Goal: Task Accomplishment & Management: Manage account settings

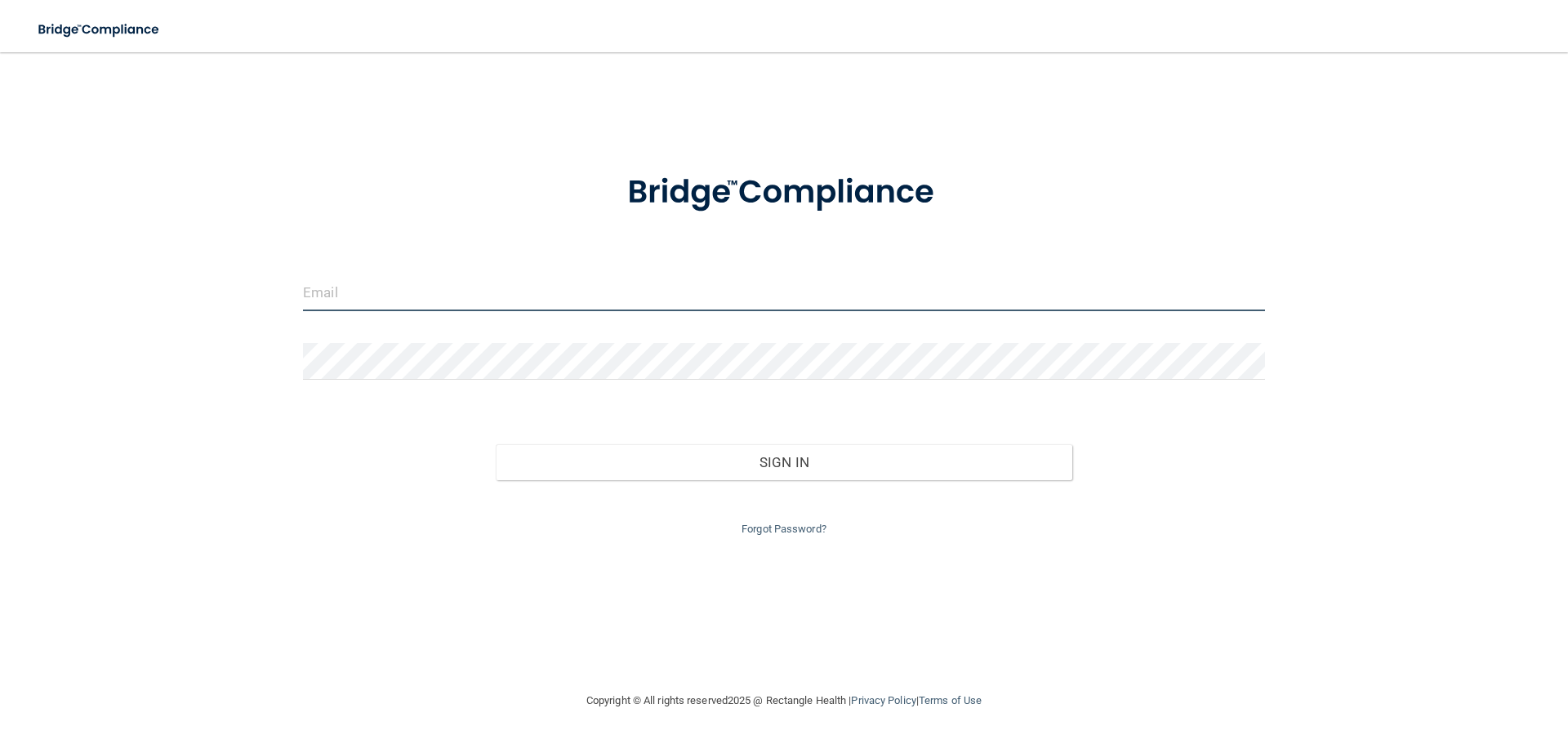
click at [405, 300] on input "email" at bounding box center [784, 292] width 961 height 36
type input "[EMAIL_ADDRESS][DOMAIN_NAME]"
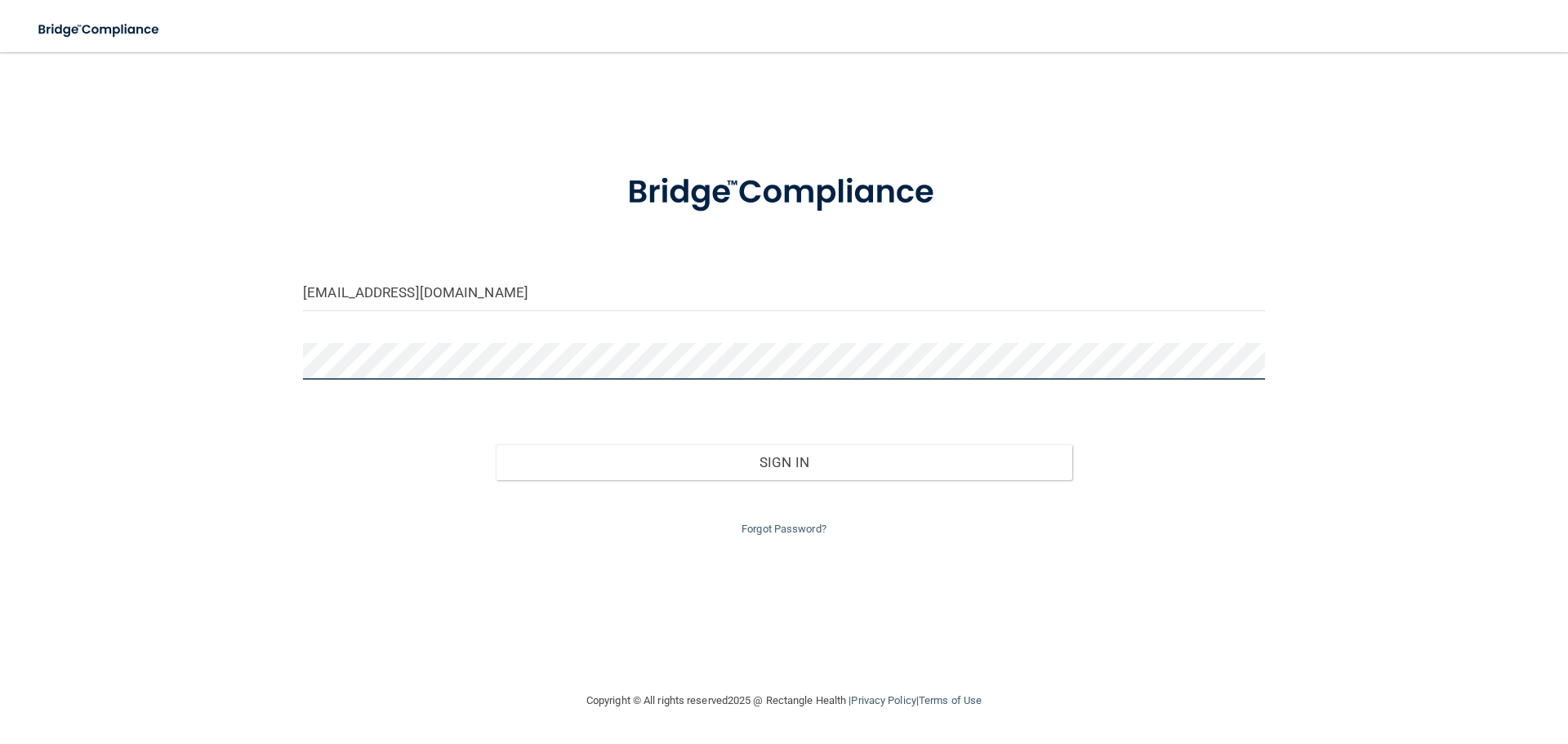
click at [495, 444] on button "Sign In" at bounding box center [784, 462] width 577 height 36
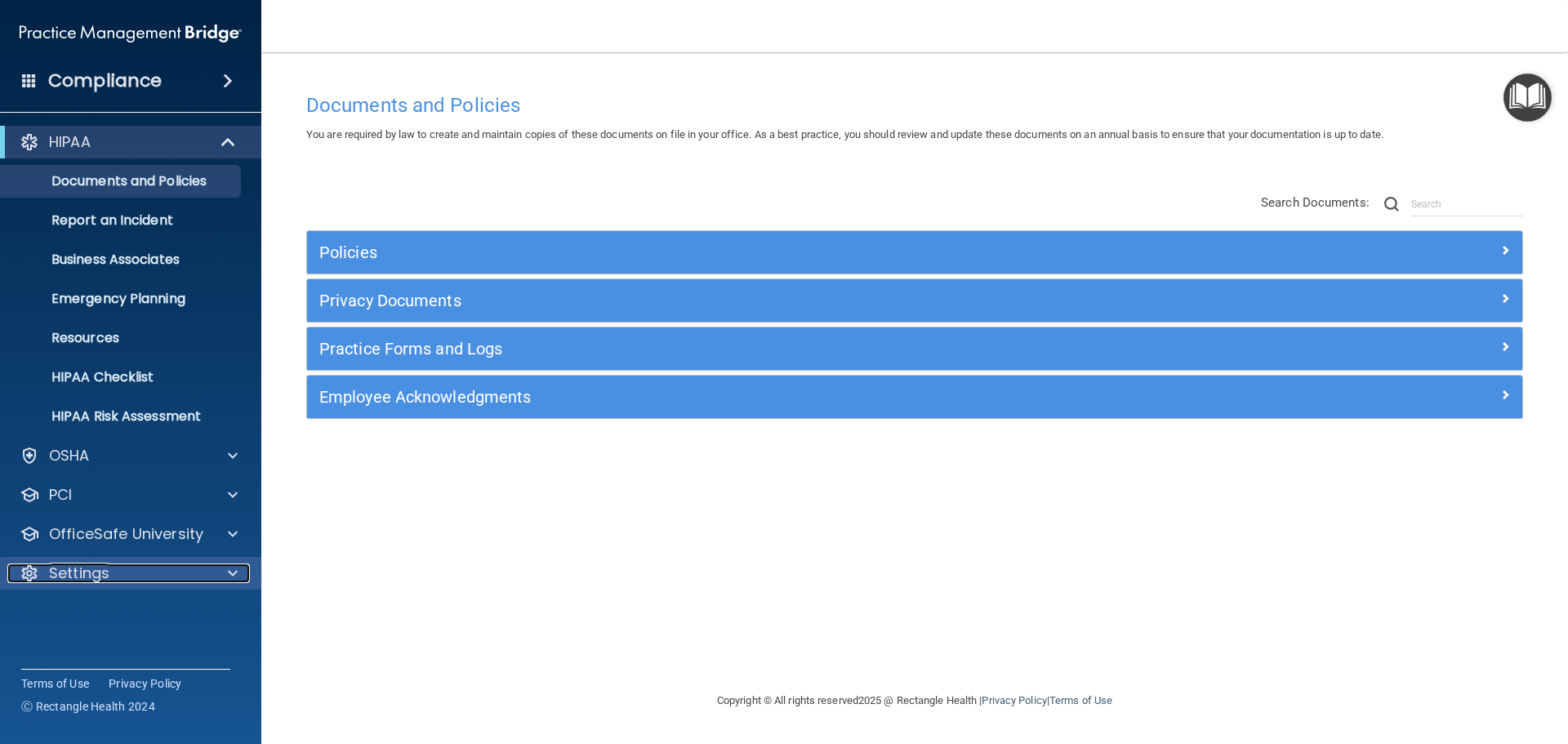
click at [60, 579] on p "Settings" at bounding box center [79, 573] width 60 height 20
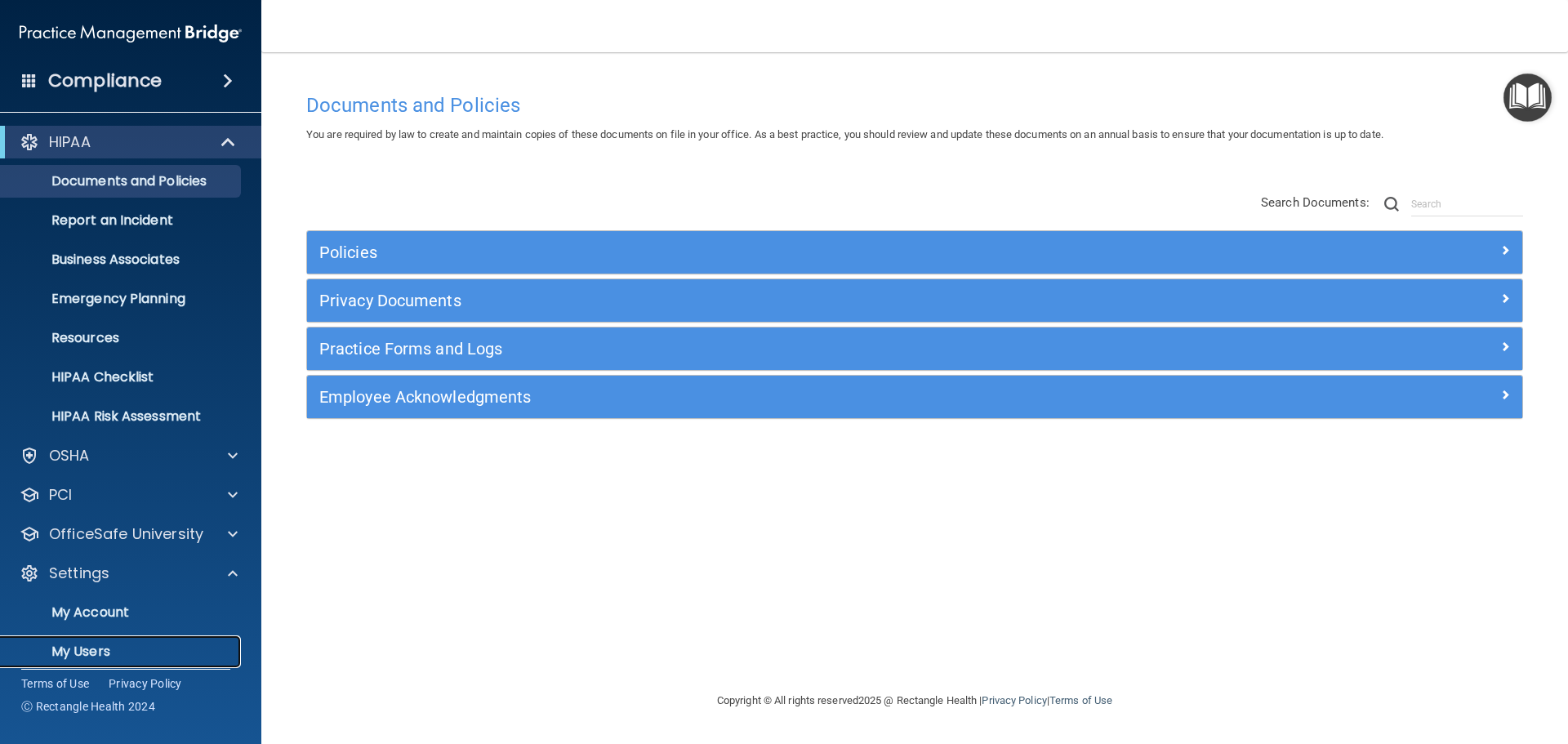
click at [83, 658] on p "My Users" at bounding box center [122, 651] width 223 height 16
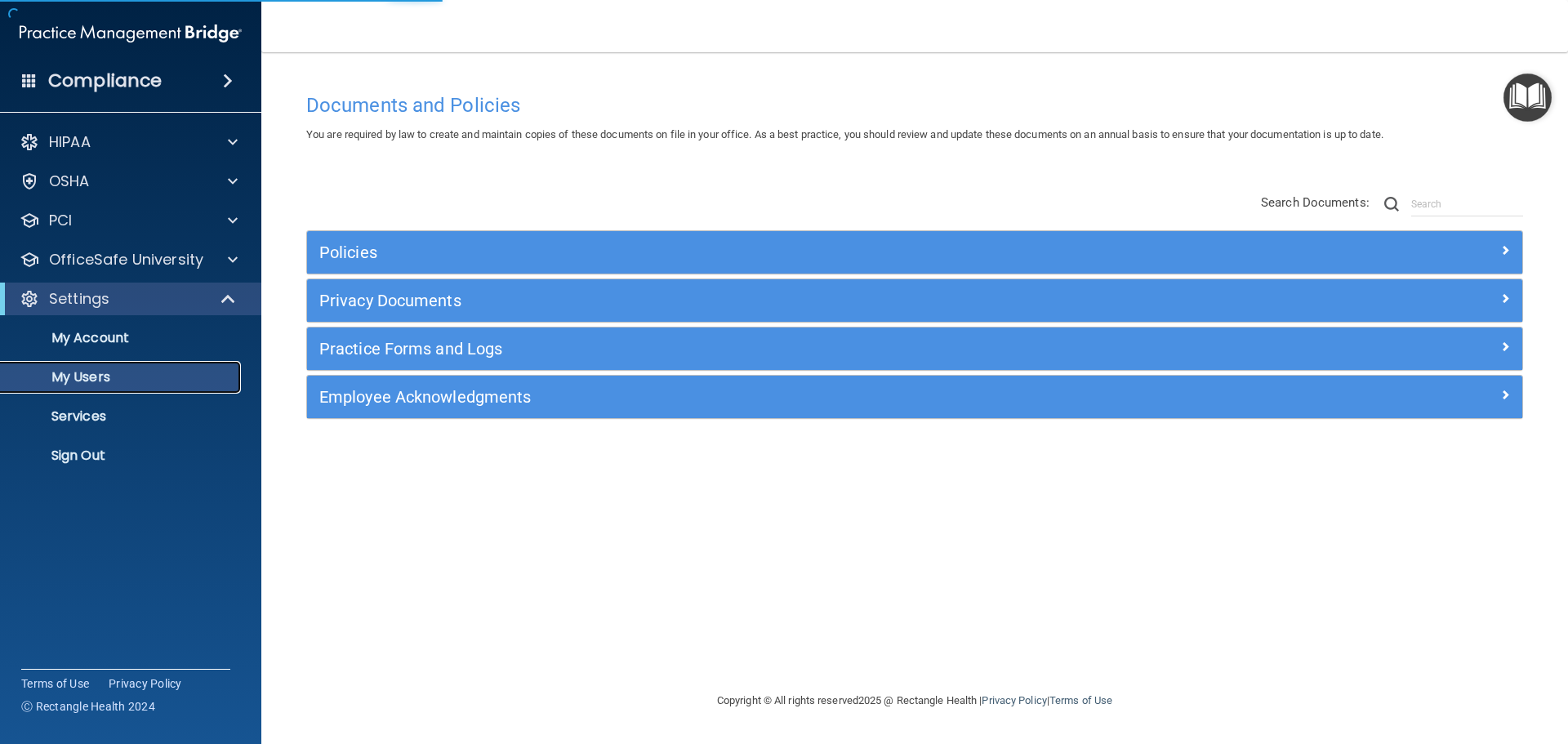
select select "20"
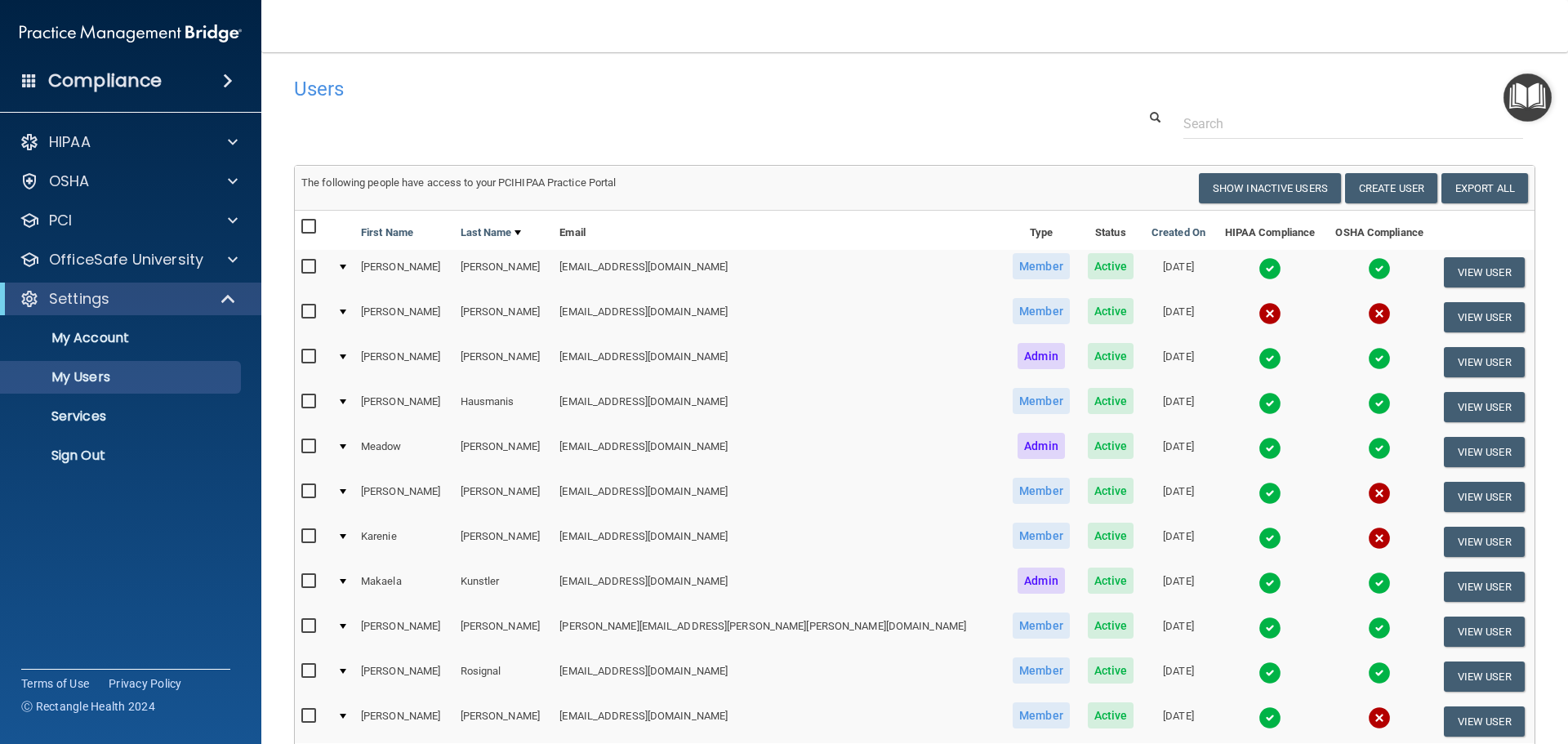
click at [304, 311] on input "checkbox" at bounding box center [310, 311] width 19 height 13
checkbox input "true"
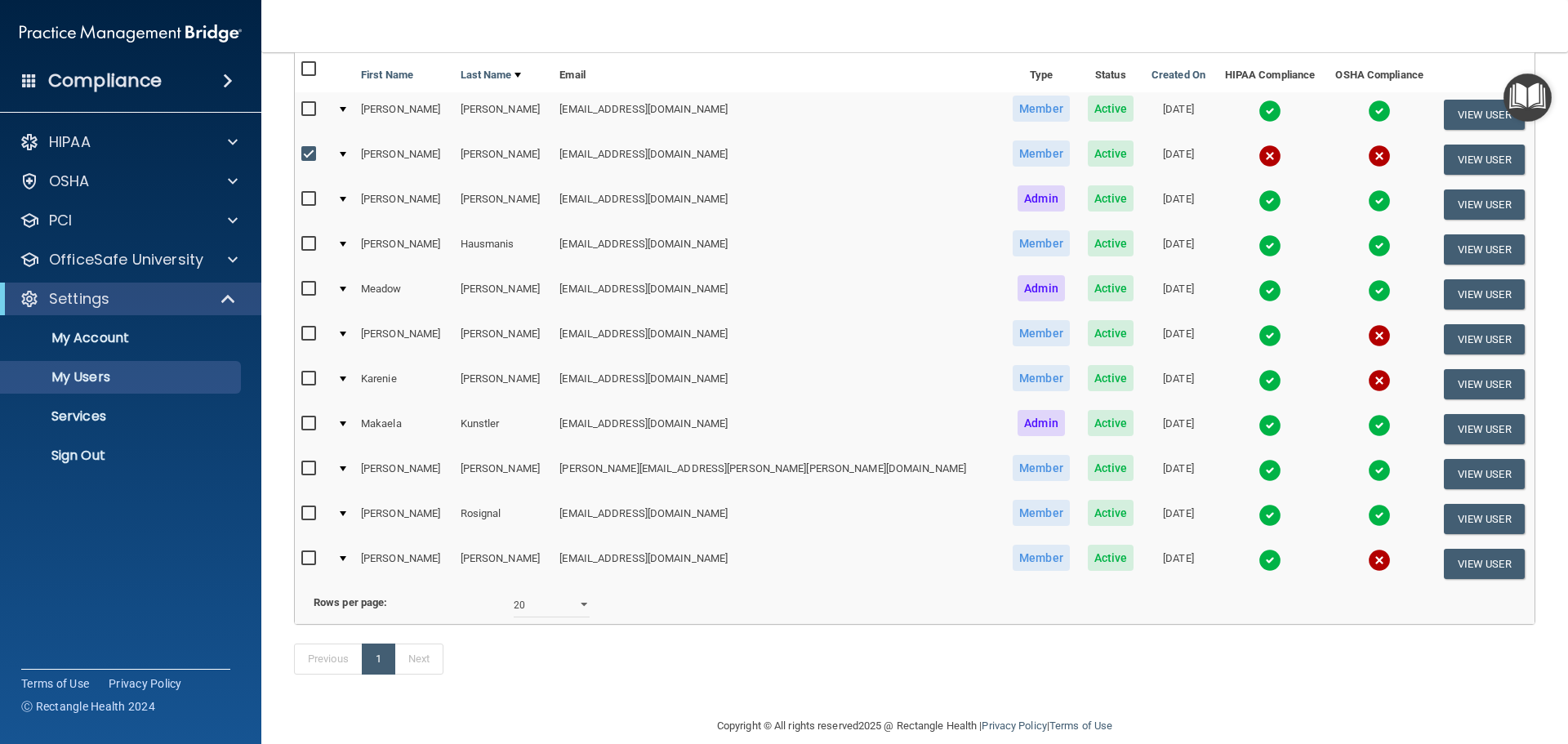
scroll to position [172, 0]
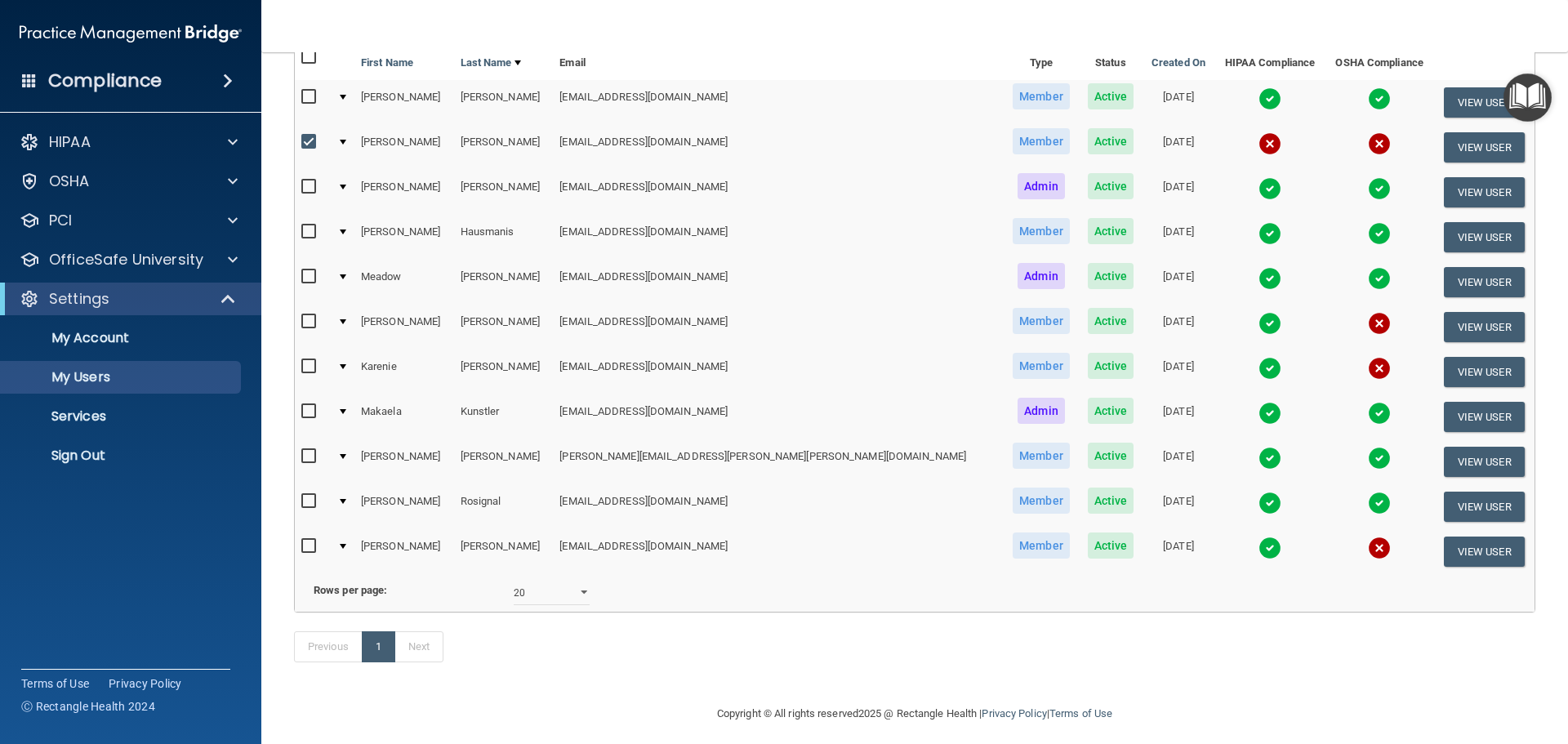
click at [310, 323] on input "checkbox" at bounding box center [310, 321] width 19 height 13
checkbox input "true"
click at [304, 368] on input "checkbox" at bounding box center [310, 367] width 19 height 13
checkbox input "true"
click at [309, 544] on input "checkbox" at bounding box center [310, 546] width 19 height 13
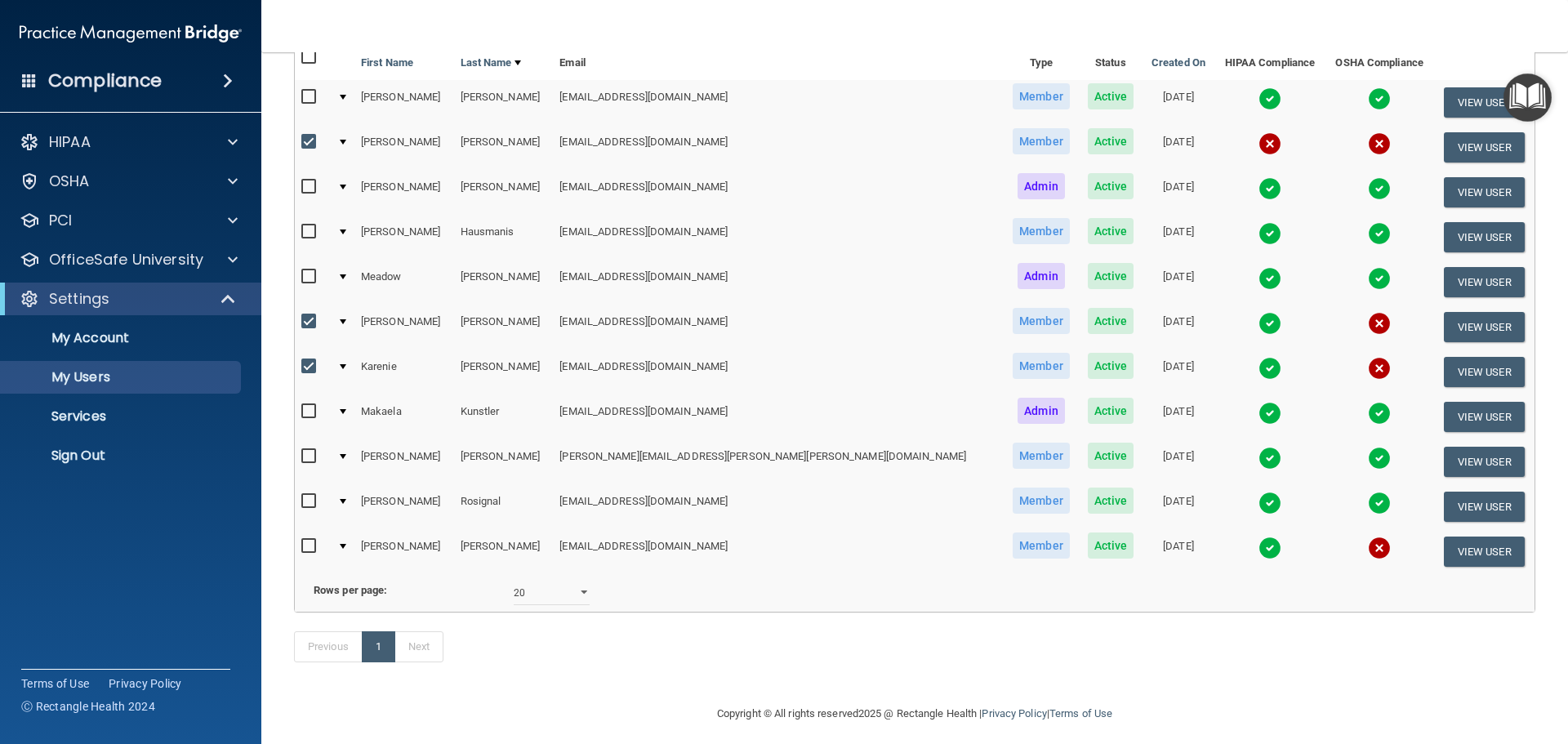
checkbox input "true"
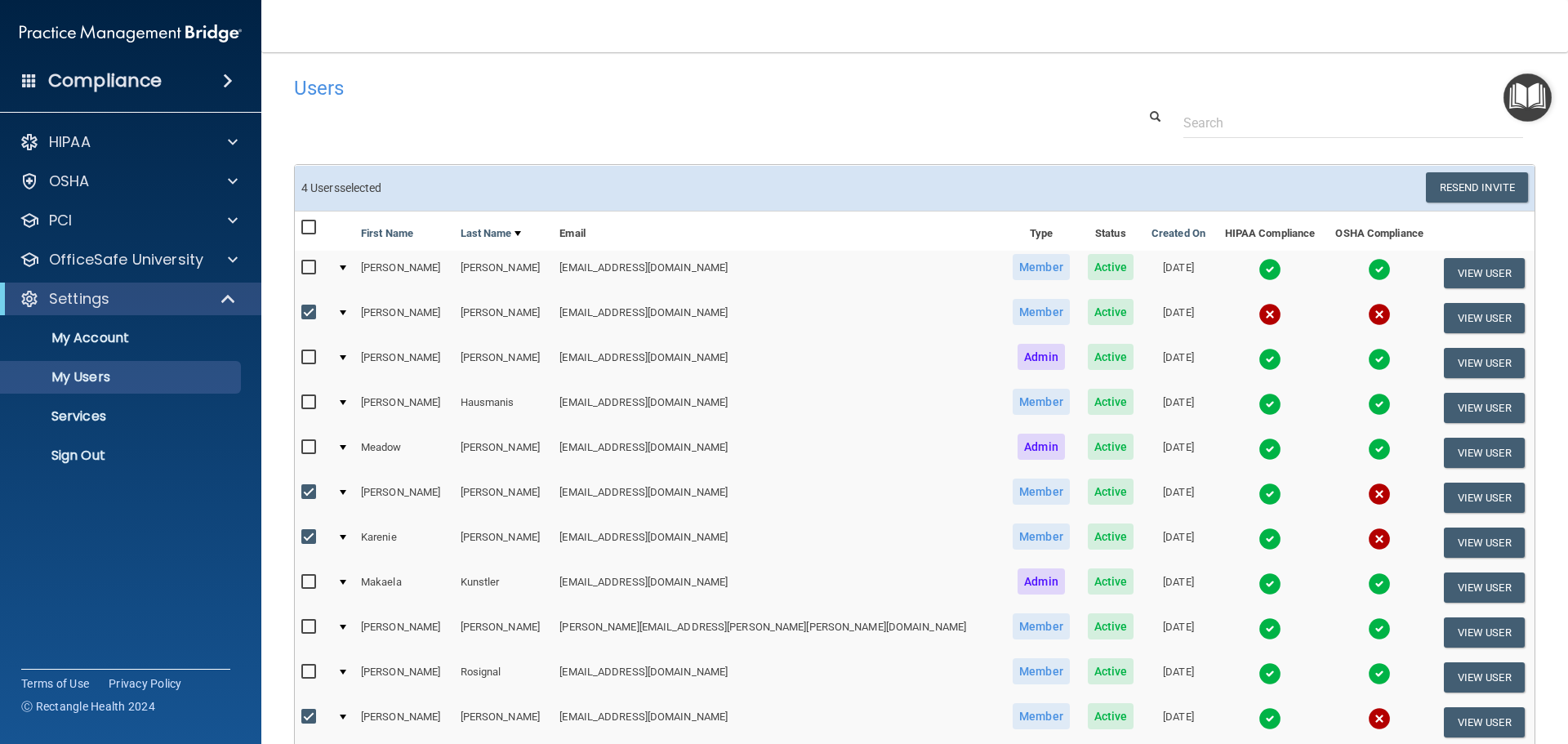
scroll to position [0, 0]
click at [1475, 191] on button "Resend Invite" at bounding box center [1476, 189] width 102 height 30
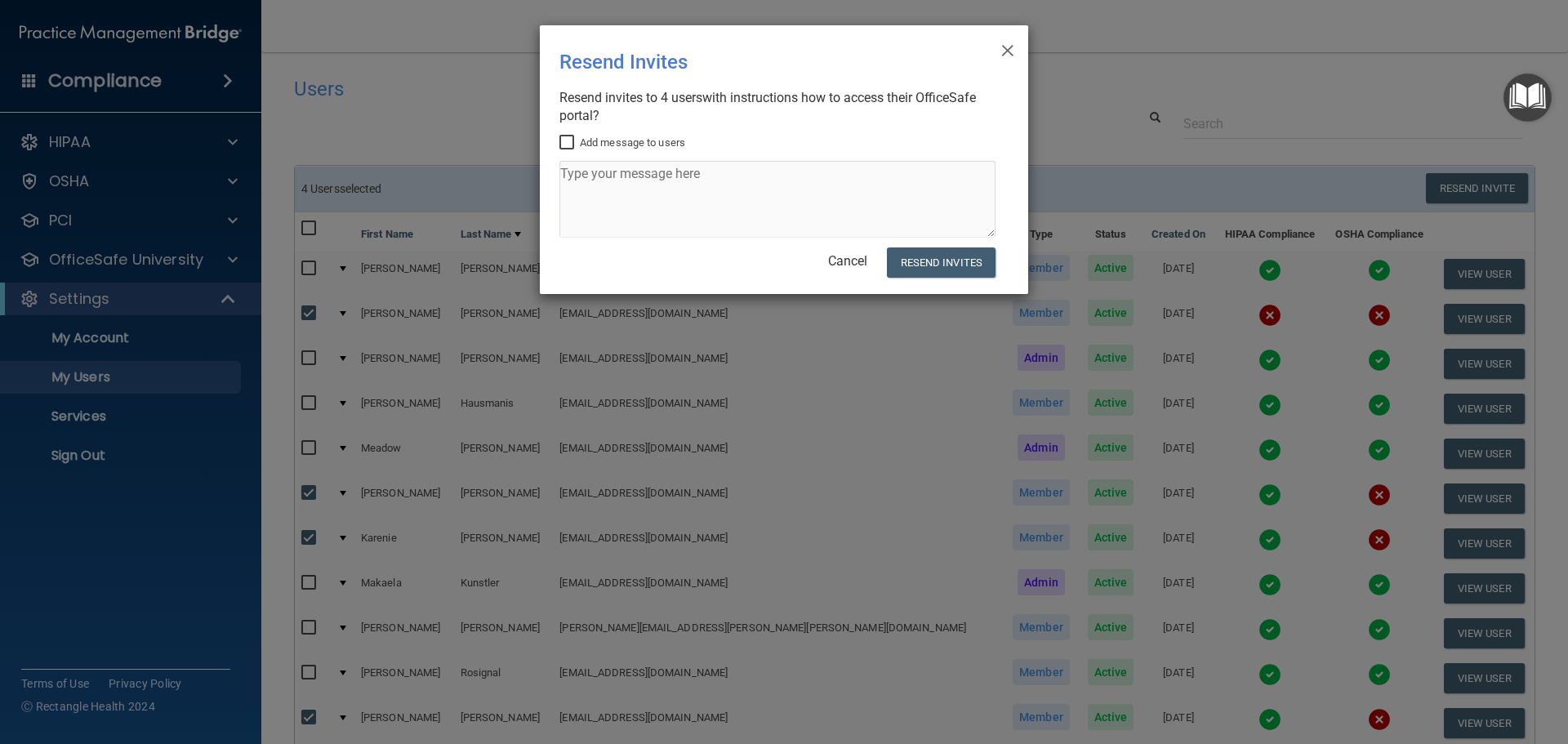
click at [566, 136] on input "Add message to users" at bounding box center [568, 142] width 19 height 13
checkbox input "true"
click at [576, 175] on textarea at bounding box center [777, 199] width 436 height 77
type textarea "Please update OSHA"
click at [922, 267] on button "Resend Invites" at bounding box center [941, 263] width 109 height 30
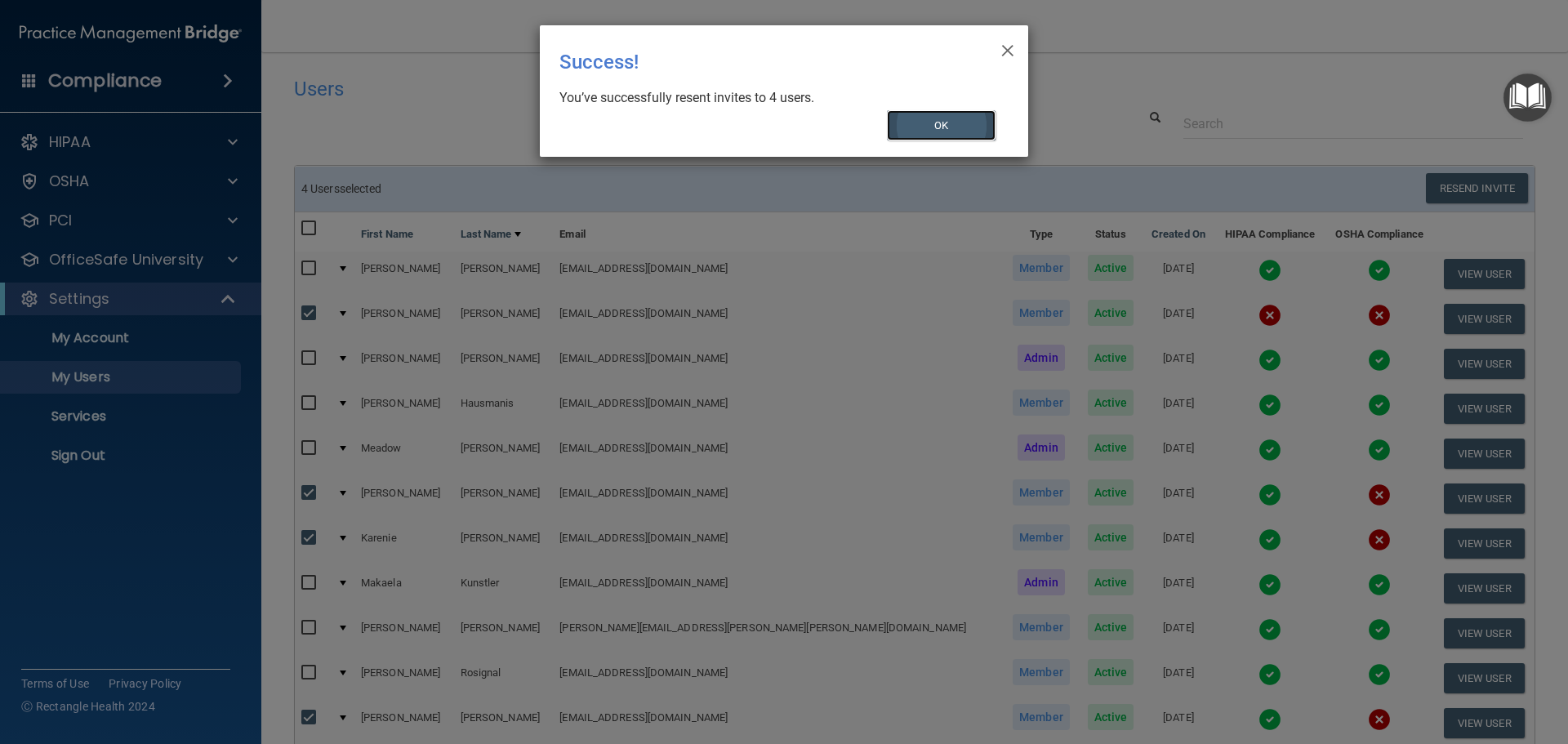
click at [948, 118] on button "OK" at bounding box center [941, 125] width 109 height 30
